Goal: Task Accomplishment & Management: Manage account settings

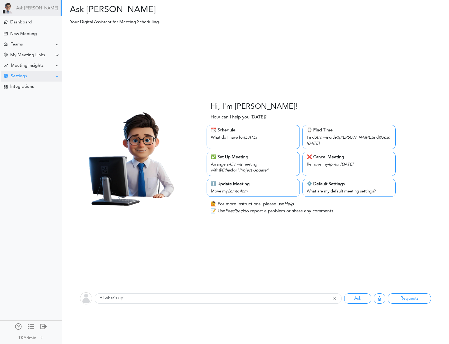
click at [41, 74] on div "Settings" at bounding box center [31, 76] width 61 height 11
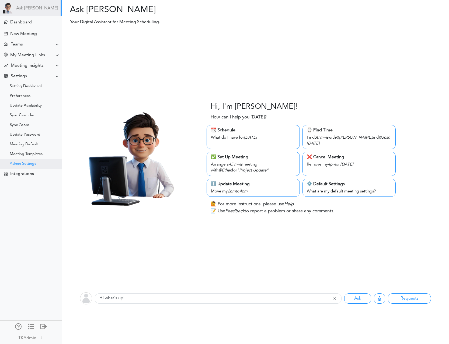
click at [29, 163] on div "Admin Settings" at bounding box center [23, 164] width 26 height 3
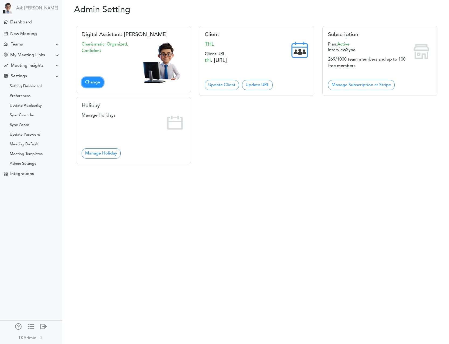
click at [91, 80] on link "Change" at bounding box center [93, 82] width 22 height 10
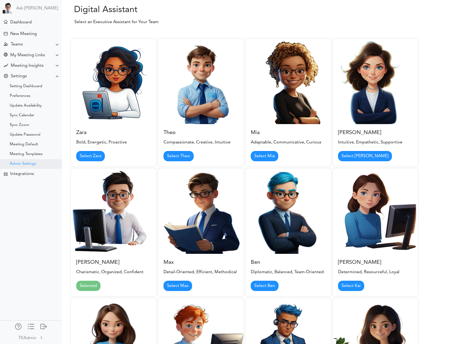
click at [22, 163] on div "Admin Settings" at bounding box center [23, 164] width 26 height 3
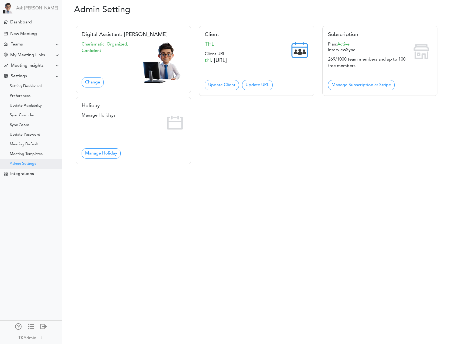
click at [29, 163] on div "Admin Settings" at bounding box center [23, 164] width 26 height 3
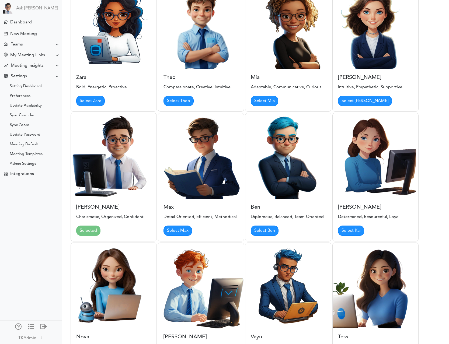
scroll to position [28, 0]
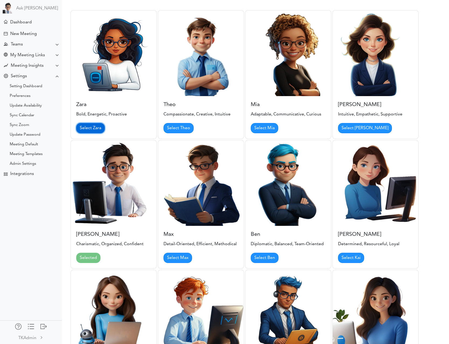
click at [91, 130] on link "Select Zara" at bounding box center [90, 128] width 29 height 10
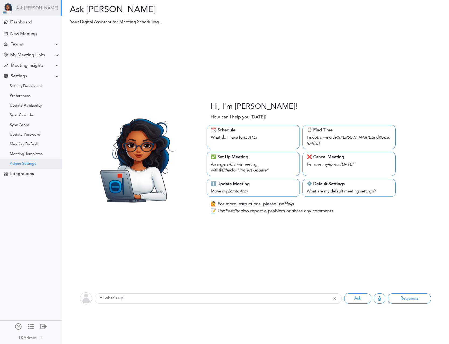
click at [38, 162] on div "Admin Settings" at bounding box center [31, 164] width 62 height 10
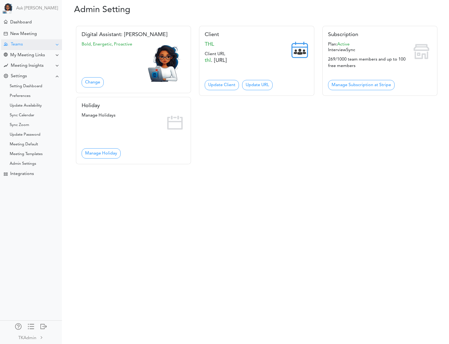
click at [35, 47] on div "Teams" at bounding box center [31, 44] width 61 height 11
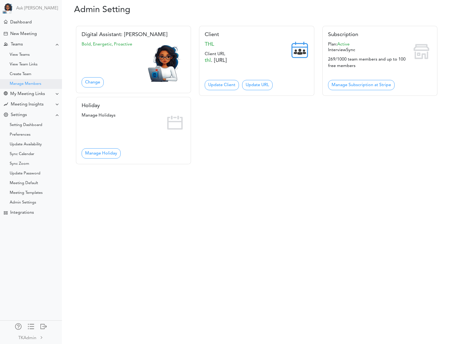
click at [40, 84] on div "Manage Members" at bounding box center [26, 84] width 32 height 3
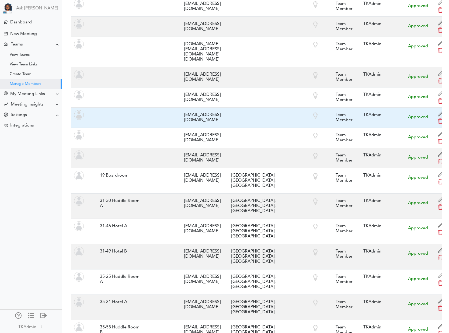
scroll to position [3349, 0]
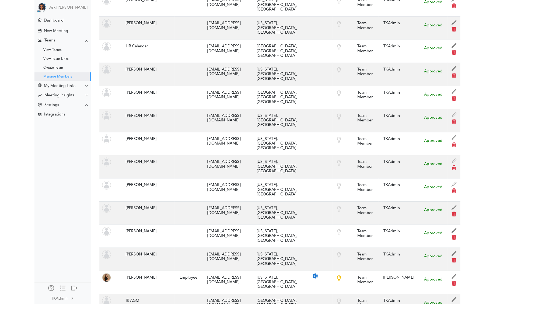
scroll to position [2586, 0]
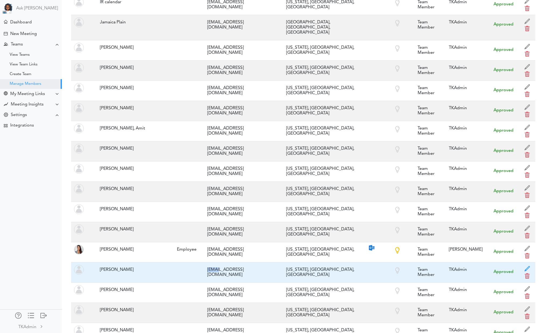
click at [449, 266] on span at bounding box center [528, 270] width 8 height 8
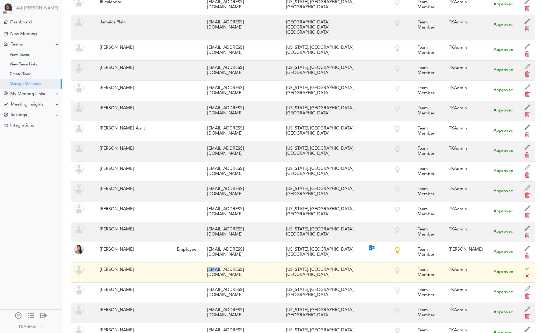
click at [449, 266] on span at bounding box center [528, 270] width 8 height 8
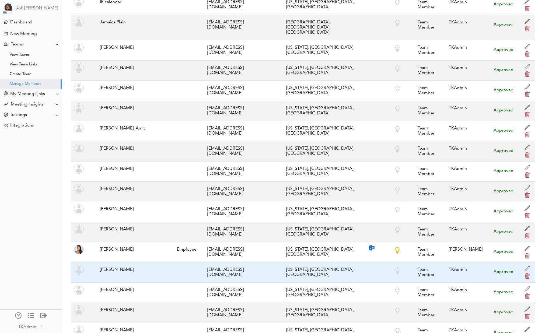
click at [213, 265] on div "tkuchenreuther@thl.com" at bounding box center [242, 273] width 74 height 16
click at [393, 265] on div at bounding box center [401, 271] width 17 height 12
click at [249, 265] on div "tkuchenreuther@thl.com" at bounding box center [242, 273] width 74 height 16
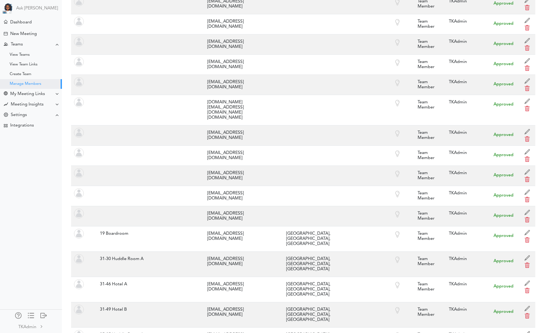
scroll to position [0, 0]
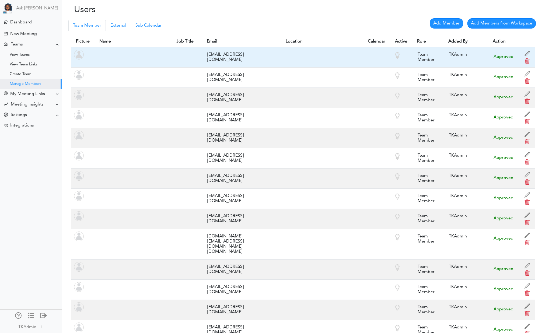
click at [393, 54] on div at bounding box center [401, 56] width 17 height 12
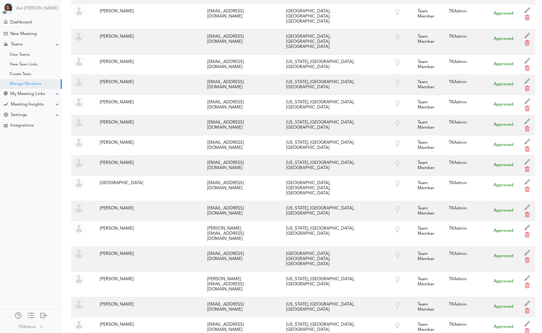
scroll to position [3395, 0]
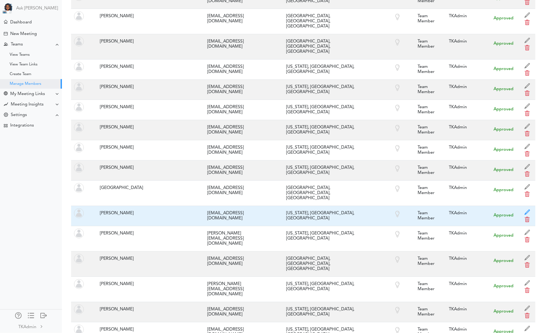
click at [449, 210] on span at bounding box center [528, 214] width 8 height 8
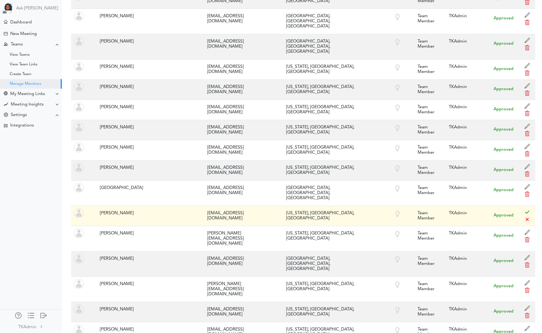
click at [393, 208] on div at bounding box center [401, 214] width 17 height 12
drag, startPoint x: 392, startPoint y: 103, endPoint x: 394, endPoint y: 105, distance: 3.0
click at [393, 208] on div at bounding box center [401, 214] width 17 height 12
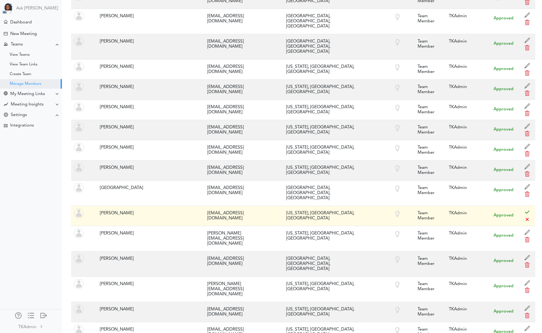
click at [393, 208] on div at bounding box center [401, 214] width 17 height 12
